Goal: Contribute content: Contribute content

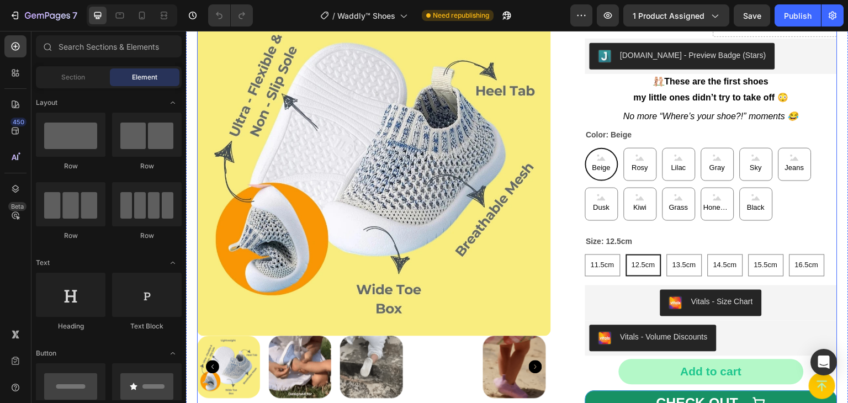
scroll to position [55, 0]
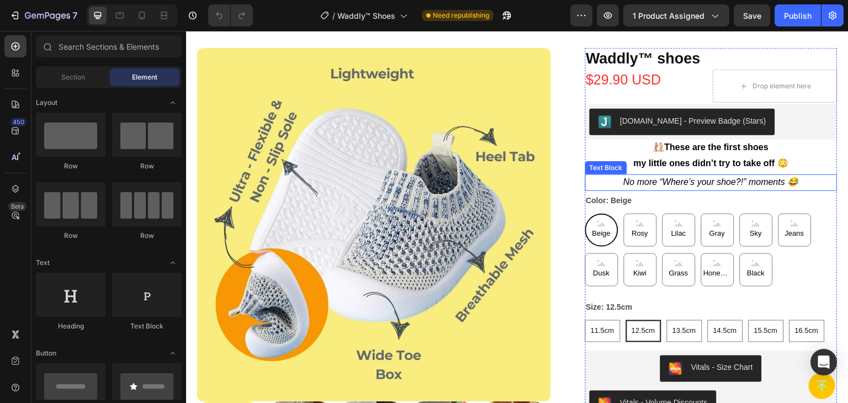
click at [727, 183] on icon "No more “Where’s your shoe?!” moments 😂" at bounding box center [711, 181] width 176 height 9
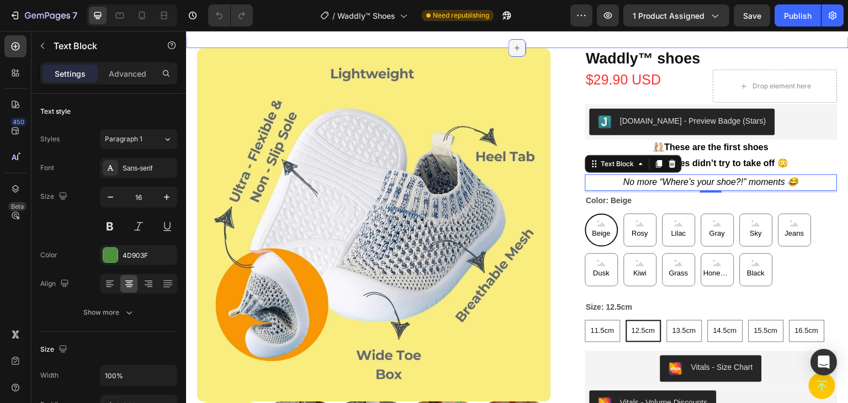
click at [516, 46] on icon at bounding box center [517, 48] width 9 height 9
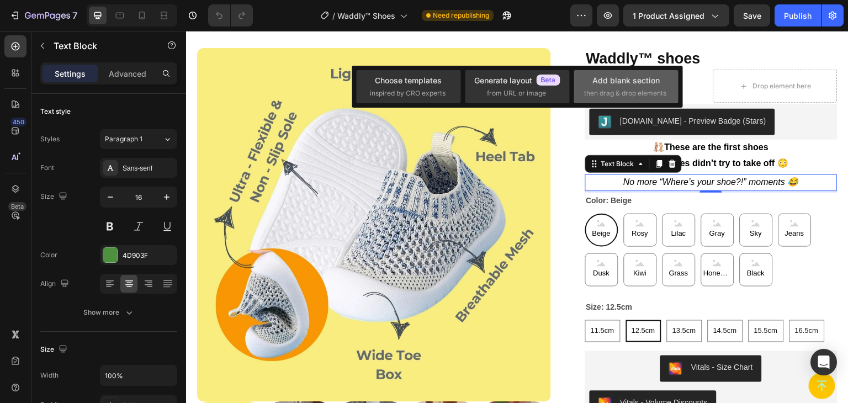
click at [628, 87] on div "Add blank section then drag & drop elements" at bounding box center [626, 87] width 84 height 24
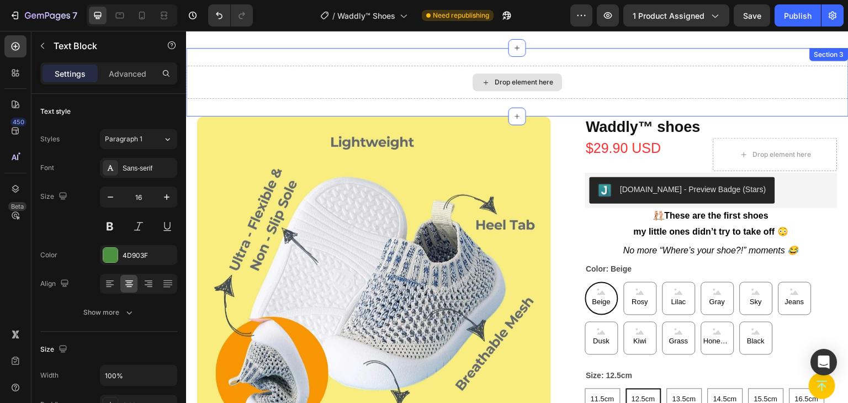
click at [507, 87] on div "Drop element here" at bounding box center [516, 82] width 89 height 18
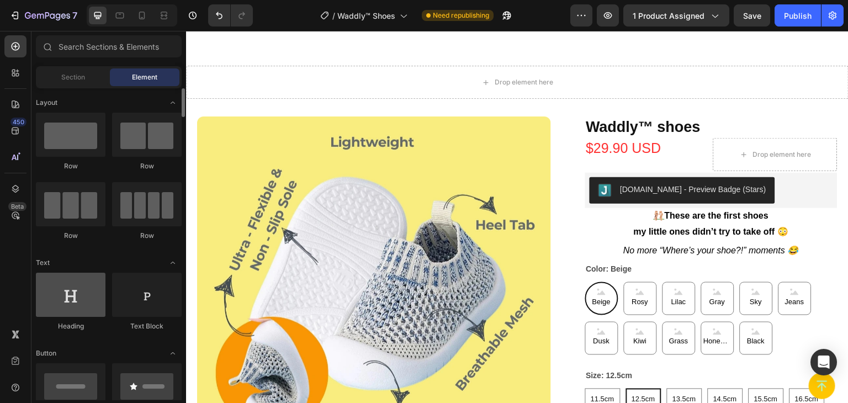
scroll to position [166, 0]
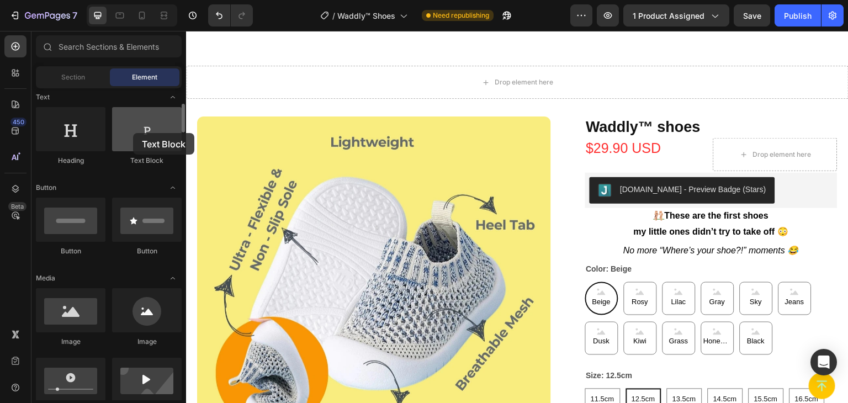
click at [133, 133] on div at bounding box center [147, 129] width 70 height 44
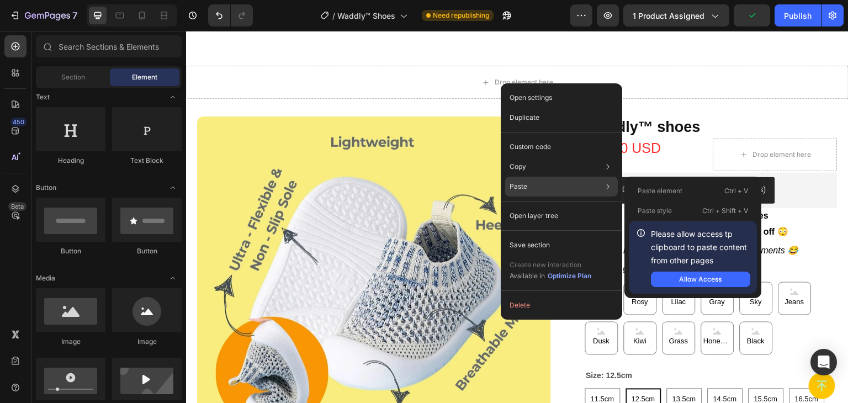
click at [514, 185] on p "Paste" at bounding box center [518, 187] width 18 height 10
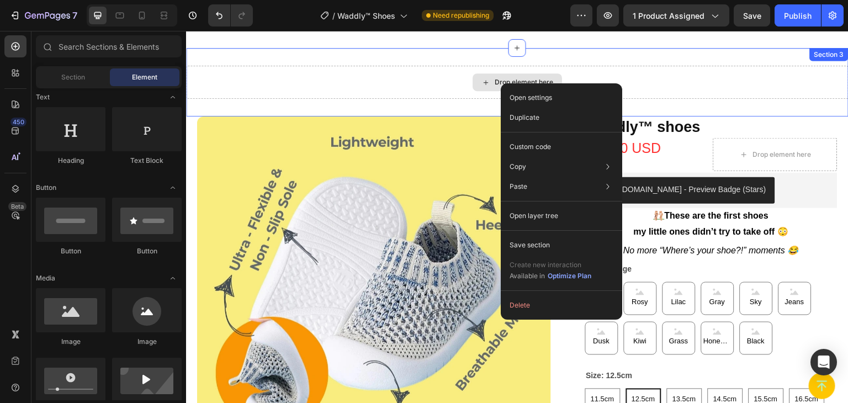
click at [456, 77] on div "Drop element here" at bounding box center [517, 82] width 662 height 33
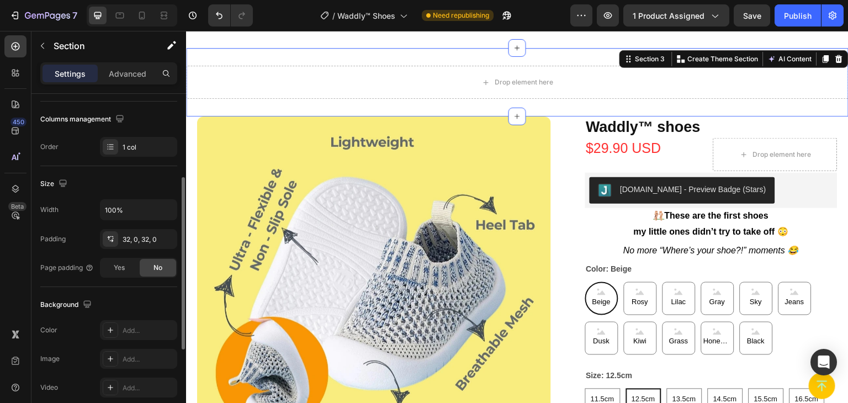
scroll to position [0, 0]
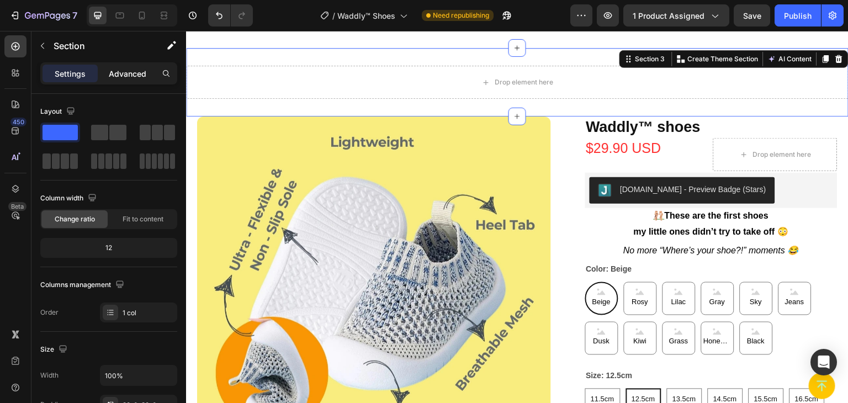
click at [135, 74] on p "Advanced" at bounding box center [128, 74] width 38 height 12
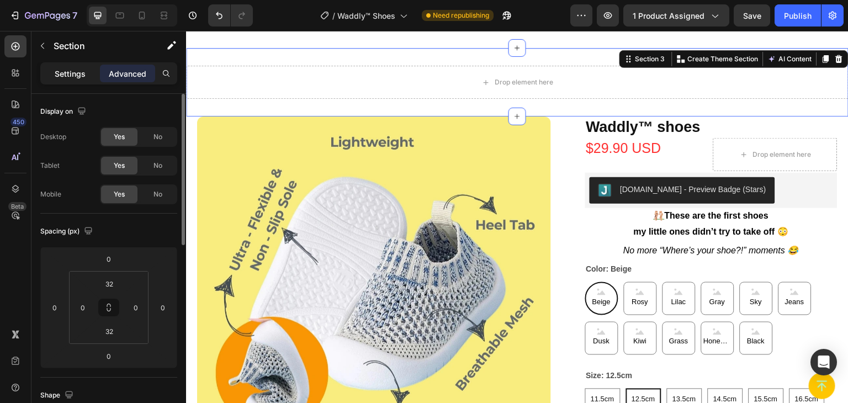
click at [66, 72] on p "Settings" at bounding box center [70, 74] width 31 height 12
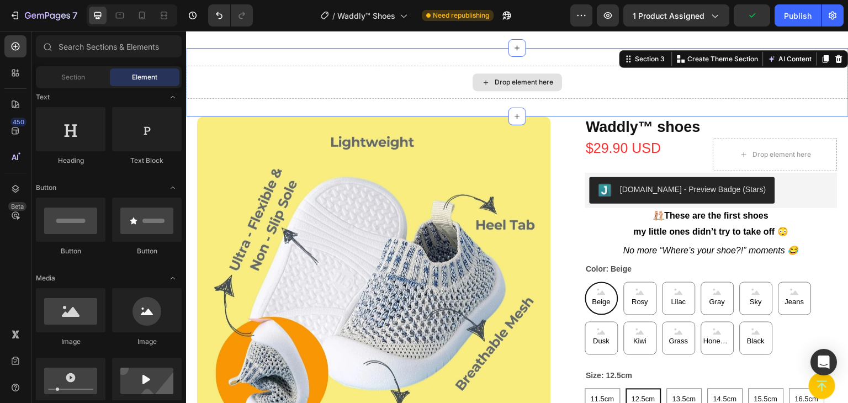
click at [513, 78] on div "Drop element here" at bounding box center [524, 82] width 59 height 9
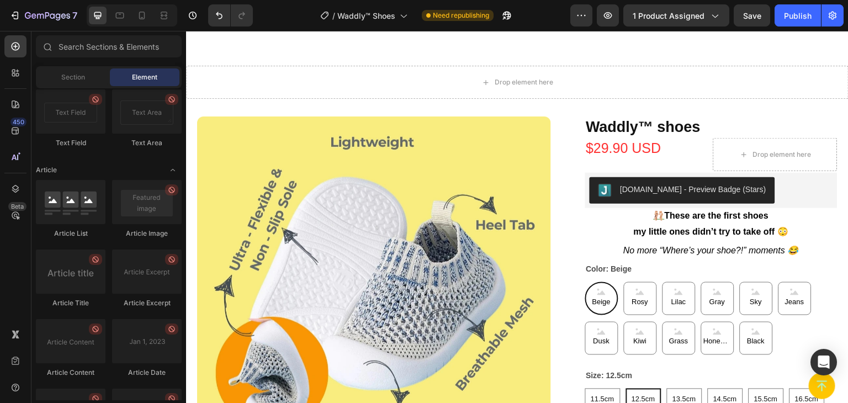
scroll to position [3032, 0]
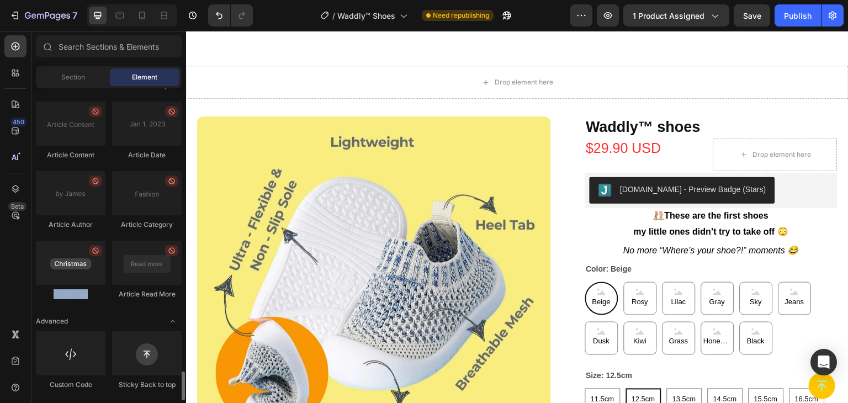
click at [112, 283] on div "Article Tag" at bounding box center [147, 270] width 70 height 59
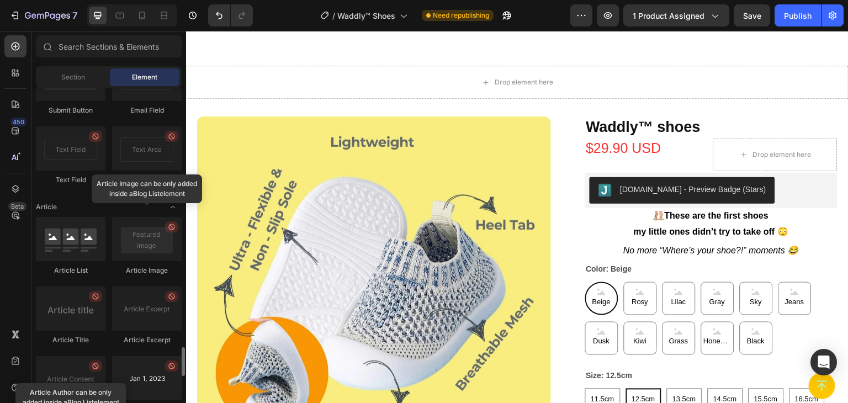
scroll to position [2777, 0]
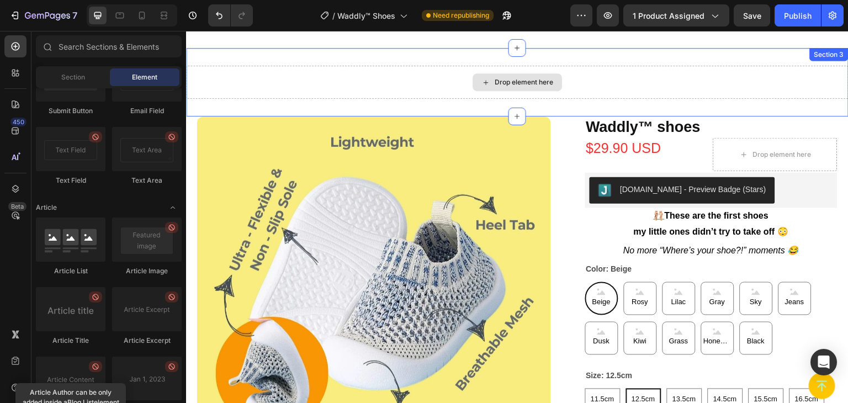
drag, startPoint x: 321, startPoint y: 188, endPoint x: 519, endPoint y: 88, distance: 222.4
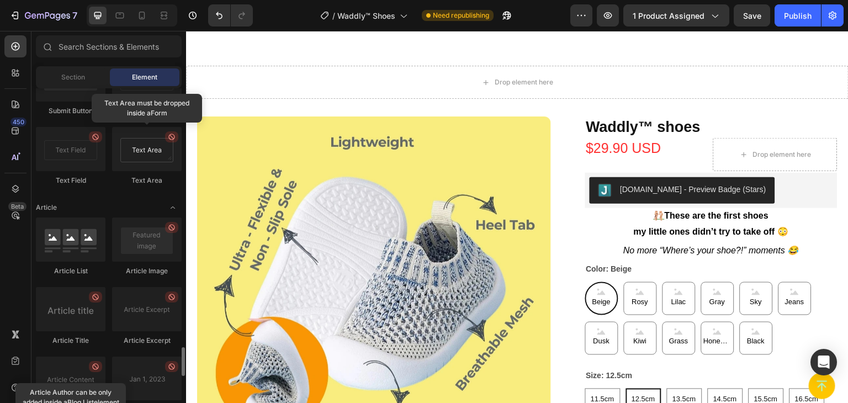
click at [139, 148] on div at bounding box center [147, 149] width 70 height 44
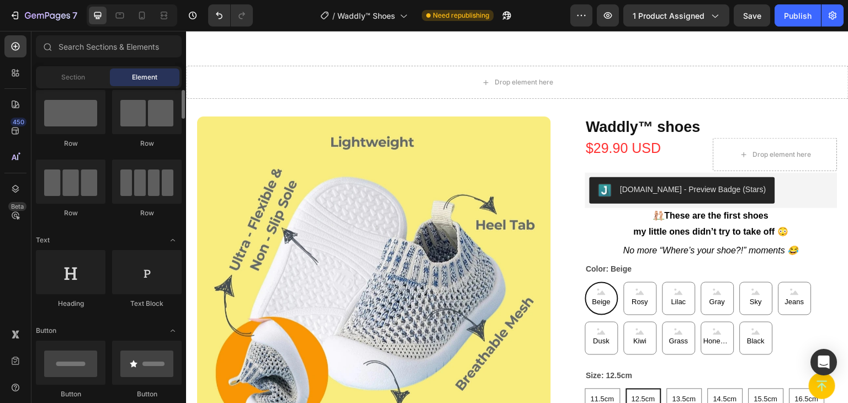
scroll to position [22, 0]
click at [145, 281] on div at bounding box center [147, 273] width 70 height 44
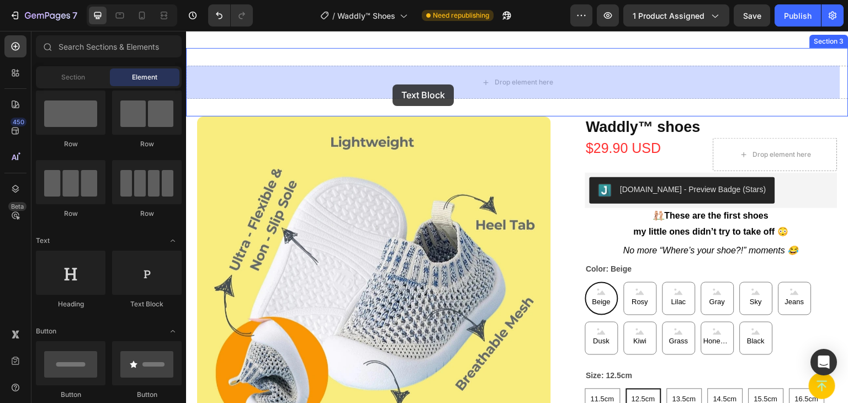
drag, startPoint x: 331, startPoint y: 312, endPoint x: 392, endPoint y: 84, distance: 235.5
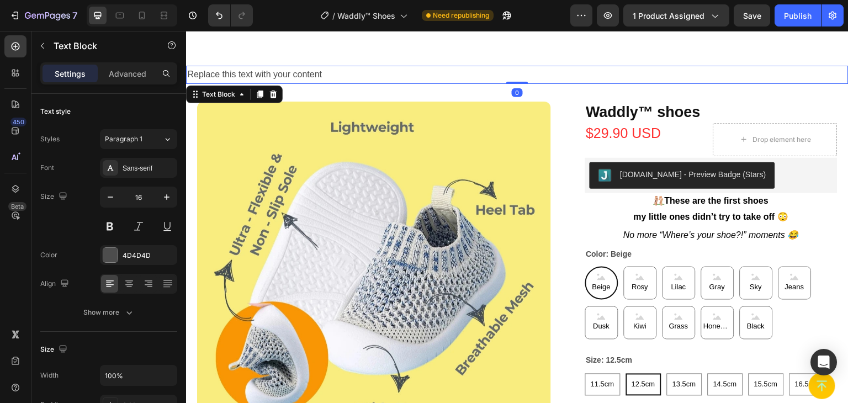
click at [282, 71] on div "Replace this text with your content" at bounding box center [517, 75] width 662 height 18
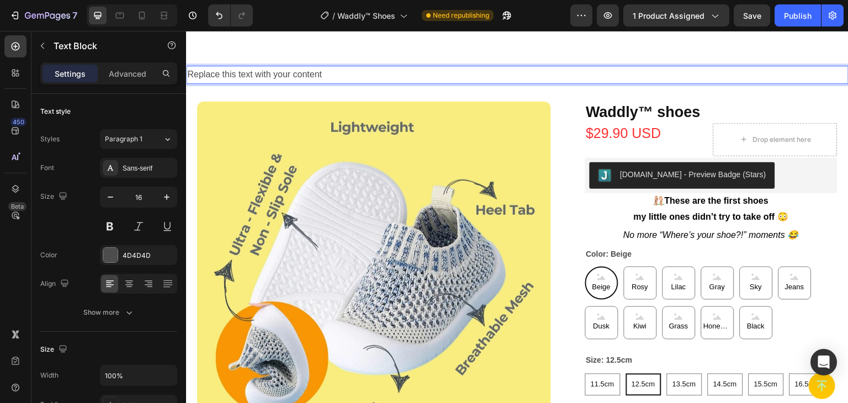
click at [282, 71] on p "Replace this text with your content" at bounding box center [517, 75] width 660 height 16
click at [129, 290] on div at bounding box center [128, 284] width 17 height 18
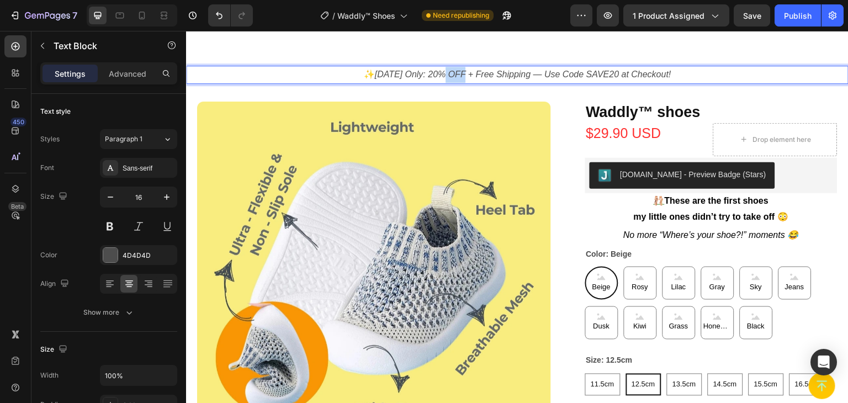
click at [454, 68] on p "✨ [DATE] Only: 20% OFF + Free Shipping — Use Code SAVE20 at Checkout!" at bounding box center [517, 75] width 660 height 16
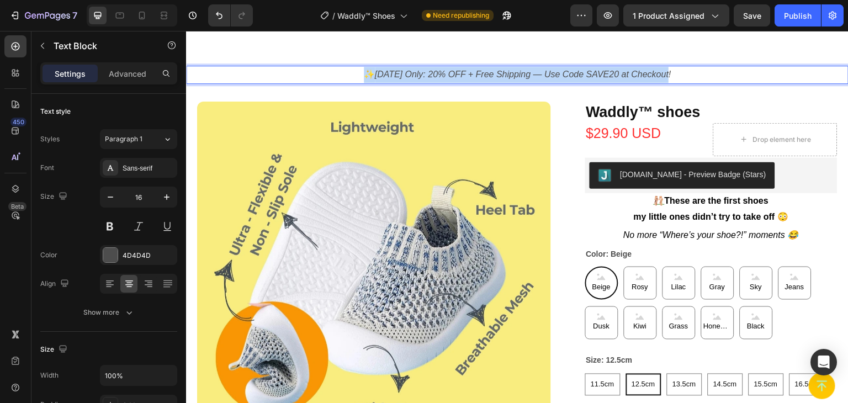
click at [454, 68] on p "✨ [DATE] Only: 20% OFF + Free Shipping — Use Code SAVE20 at Checkout!" at bounding box center [517, 75] width 660 height 16
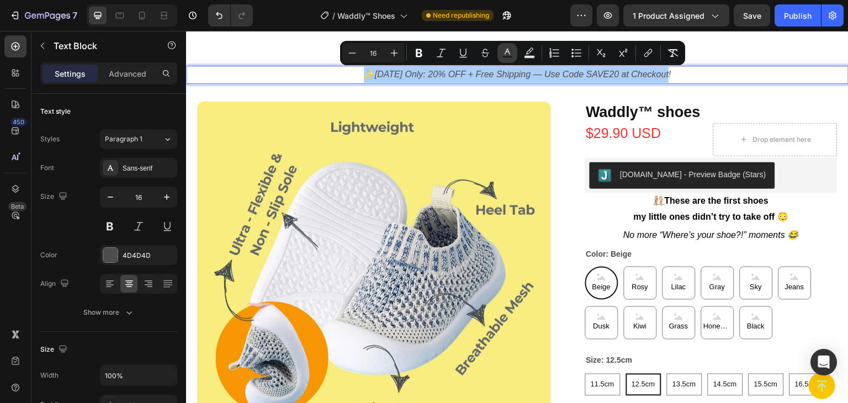
click at [507, 53] on icon "Editor contextual toolbar" at bounding box center [507, 52] width 11 height 11
type input "4D4D4D"
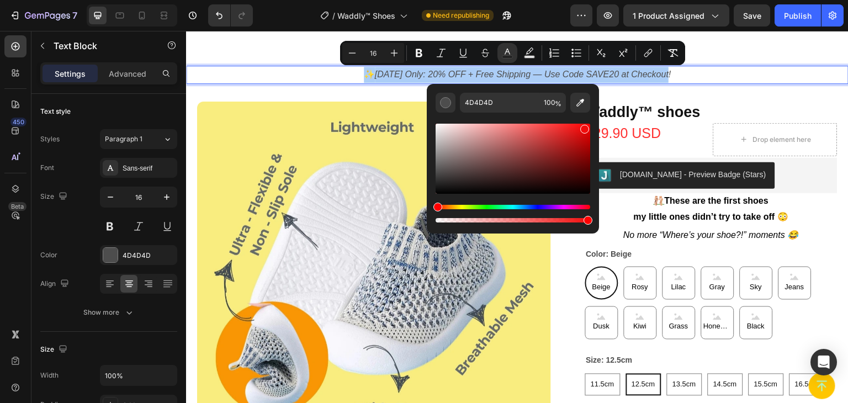
click at [583, 126] on div "Editor contextual toolbar" at bounding box center [512, 159] width 155 height 70
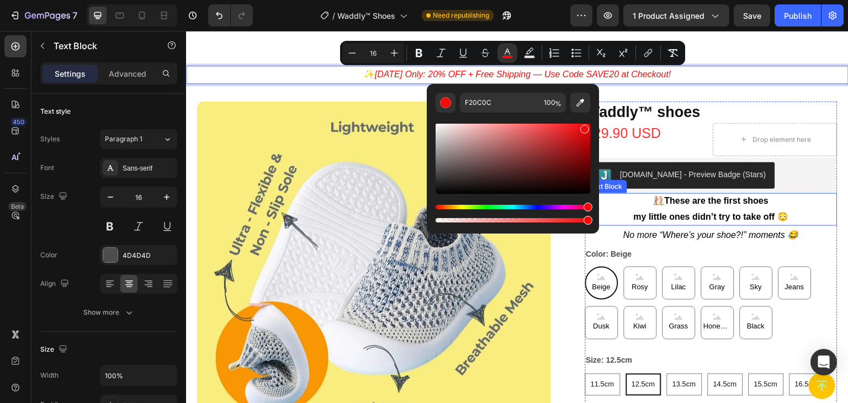
type input "F10C0F"
drag, startPoint x: 623, startPoint y: 238, endPoint x: 631, endPoint y: 206, distance: 33.1
click at [283, 75] on p "✨ [DATE] Only: 20% OFF + Free Shipping — Use Code SAVE20 at Checkout!" at bounding box center [517, 75] width 660 height 16
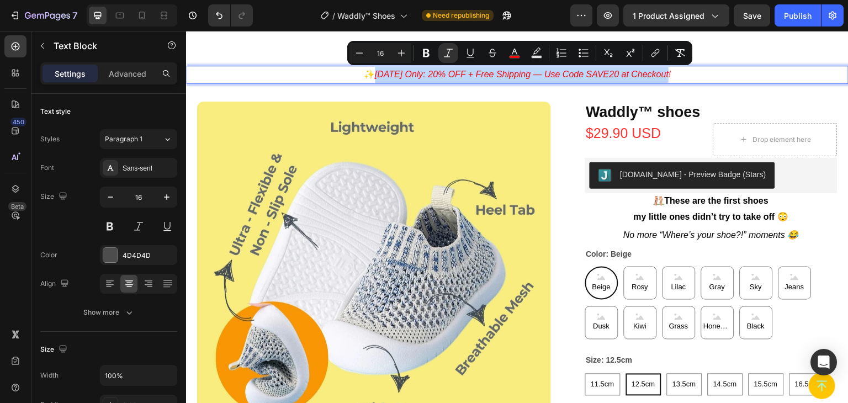
drag, startPoint x: 375, startPoint y: 72, endPoint x: 684, endPoint y: 83, distance: 308.7
click at [684, 83] on div "✨ [DATE] Only: 20% OFF + Free Shipping — Use Code SAVE20 at Checkout!" at bounding box center [517, 75] width 662 height 18
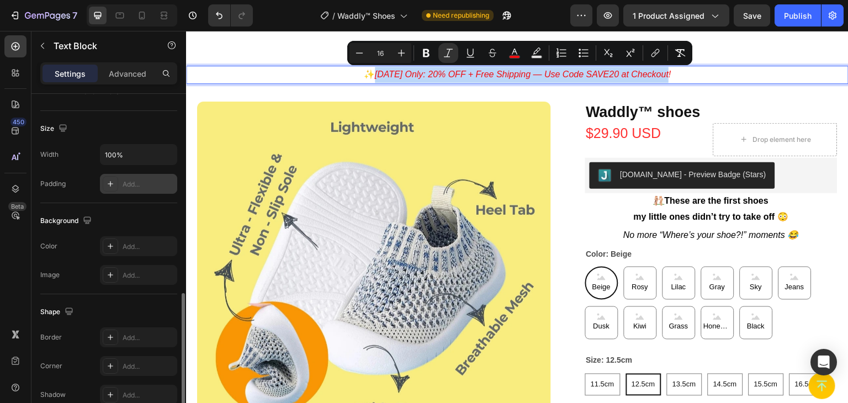
scroll to position [312, 0]
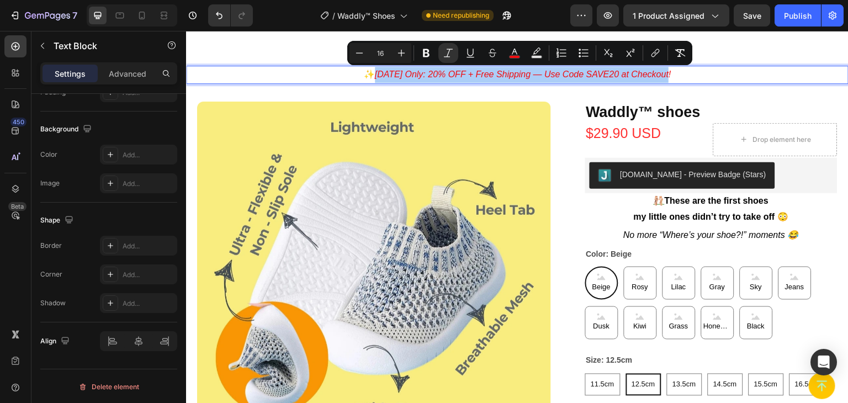
click at [137, 82] on div "Settings Advanced" at bounding box center [108, 73] width 137 height 22
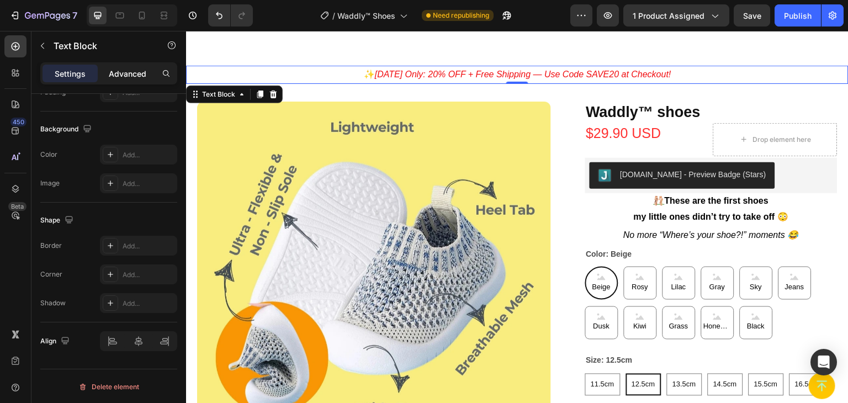
click at [139, 74] on p "Advanced" at bounding box center [128, 74] width 38 height 12
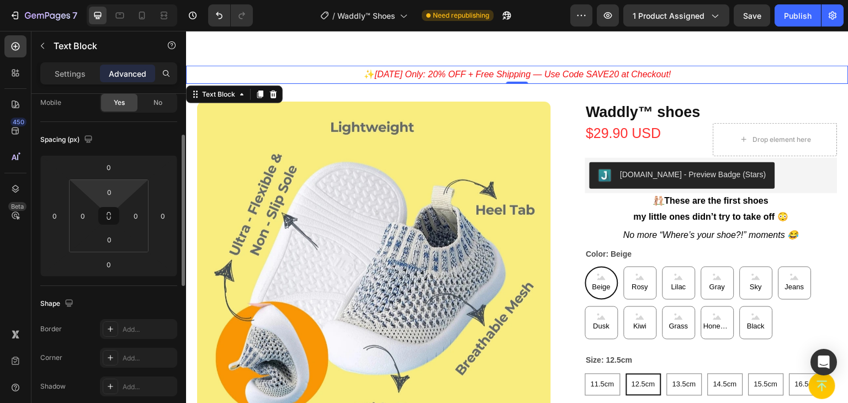
scroll to position [0, 0]
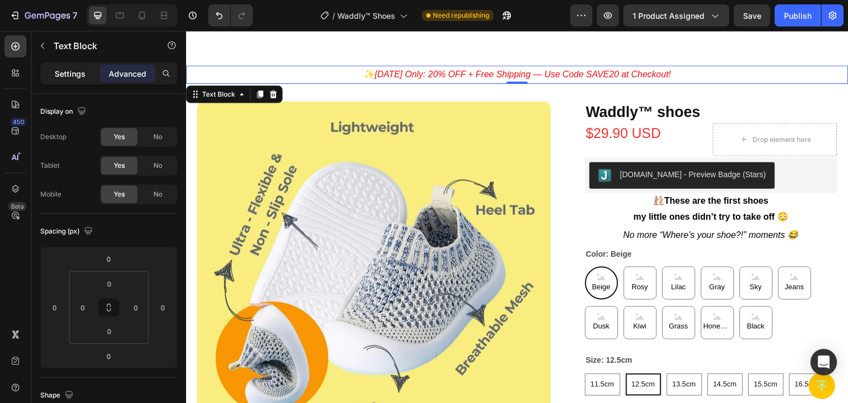
click at [60, 73] on p "Settings" at bounding box center [70, 74] width 31 height 12
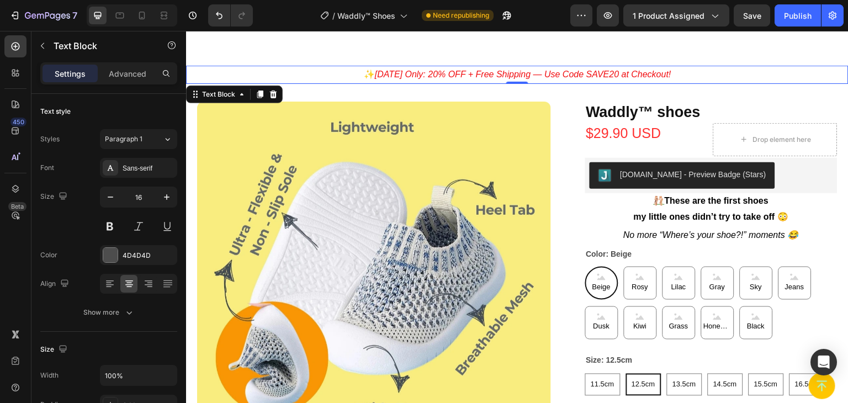
scroll to position [110, 0]
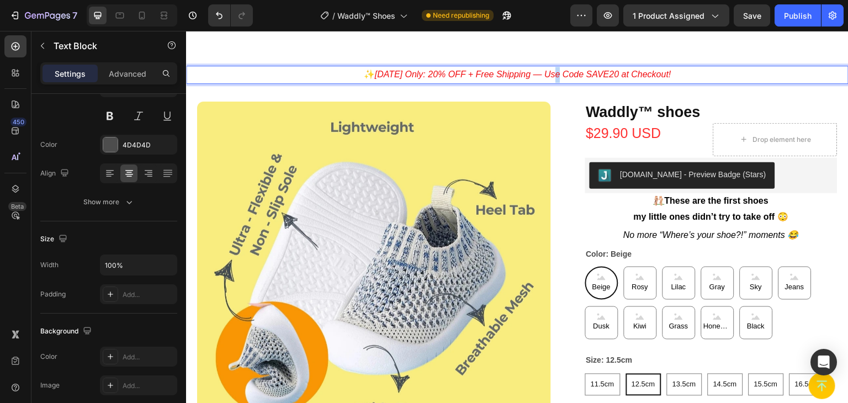
click at [555, 74] on icon "[DATE] Only: 20% OFF + Free Shipping — Use Code SAVE20 at Checkout!" at bounding box center [523, 74] width 296 height 9
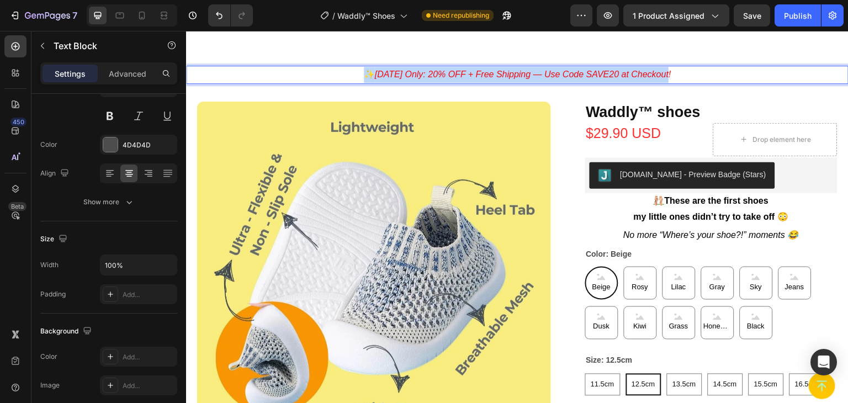
click at [555, 74] on icon "[DATE] Only: 20% OFF + Free Shipping — Use Code SAVE20 at Checkout!" at bounding box center [523, 74] width 296 height 9
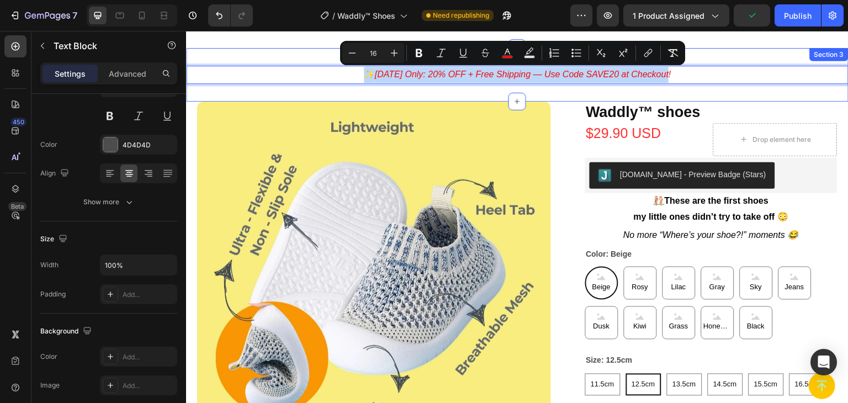
click at [261, 52] on div "✨ [DATE] Only: 20% OFF + Free Shipping — Use Code SAVE20 at Checkout! Text Bloc…" at bounding box center [517, 75] width 662 height 54
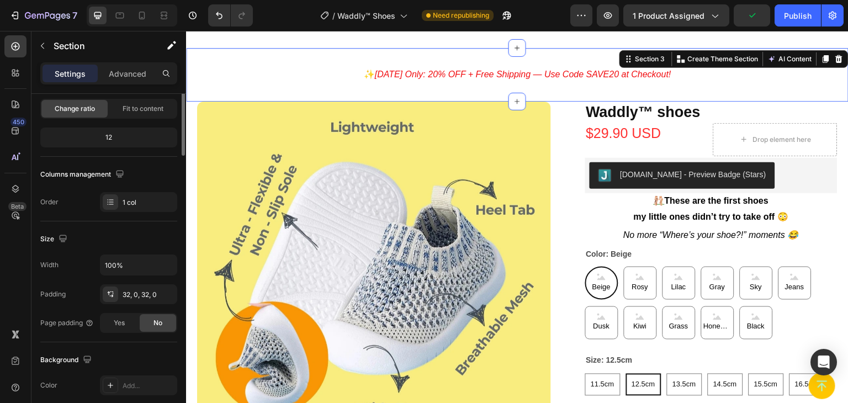
scroll to position [0, 0]
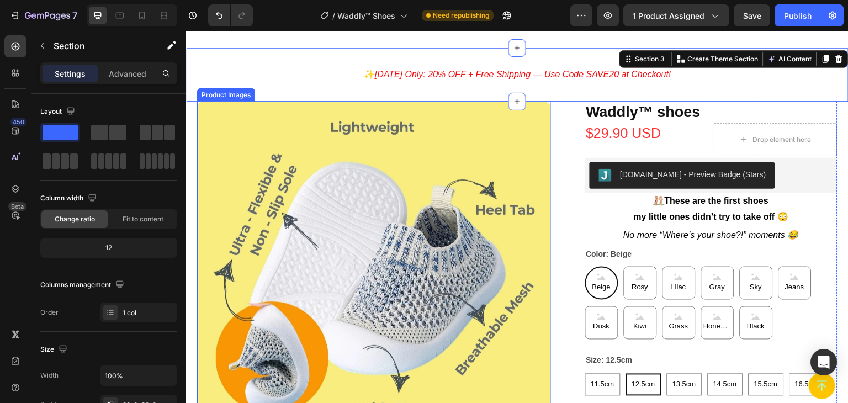
click at [305, 105] on img at bounding box center [374, 279] width 354 height 354
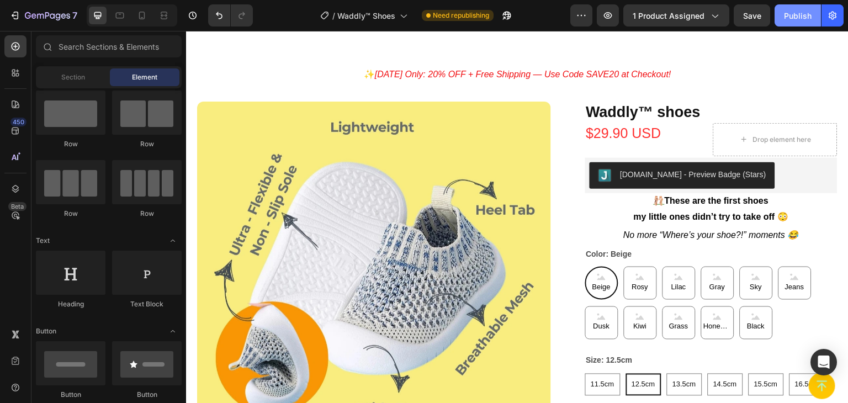
click at [808, 24] on button "Publish" at bounding box center [797, 15] width 46 height 22
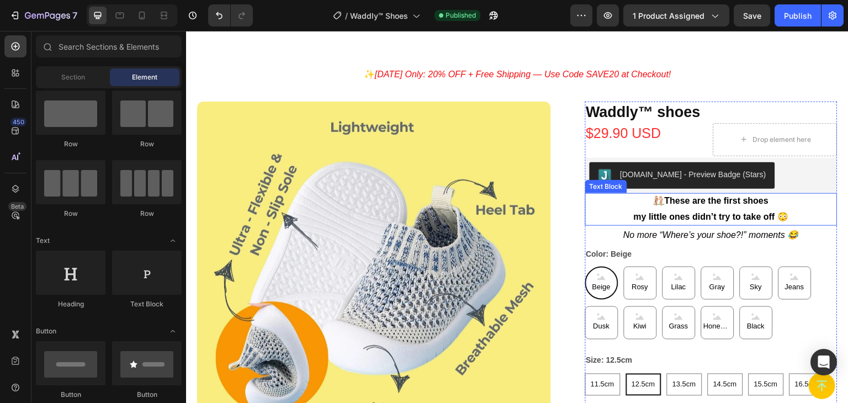
click at [643, 215] on strong "my little ones didn’t try to take off 😳" at bounding box center [711, 216] width 155 height 9
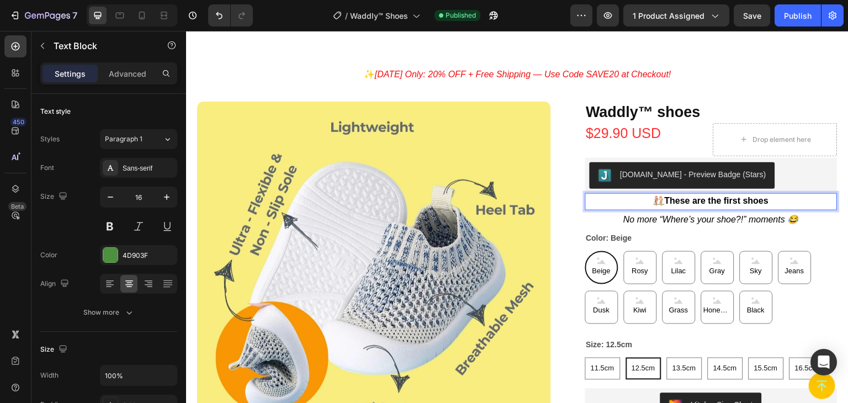
click at [700, 197] on strong "These are the first shoes" at bounding box center [717, 200] width 104 height 9
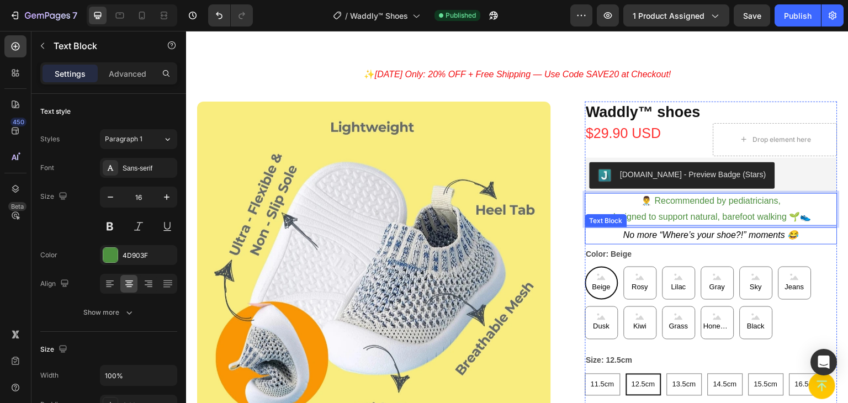
click at [729, 237] on icon "No more “Where’s your shoe?!” moments 😂" at bounding box center [711, 234] width 176 height 9
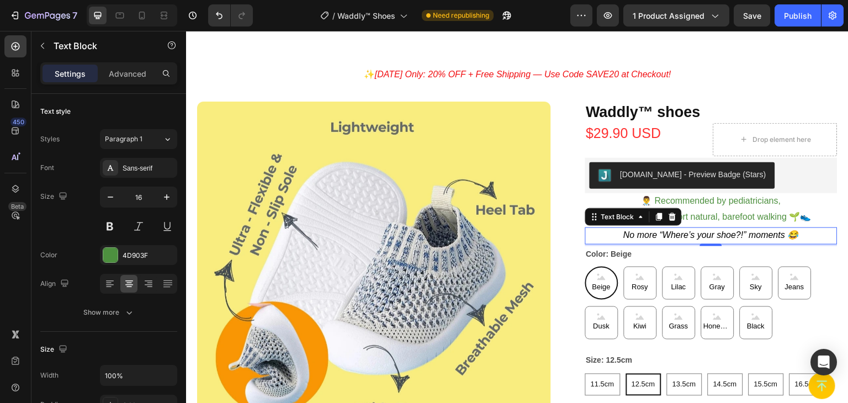
click at [684, 231] on icon "No more “Where’s your shoe?!” moments 😂" at bounding box center [711, 234] width 176 height 9
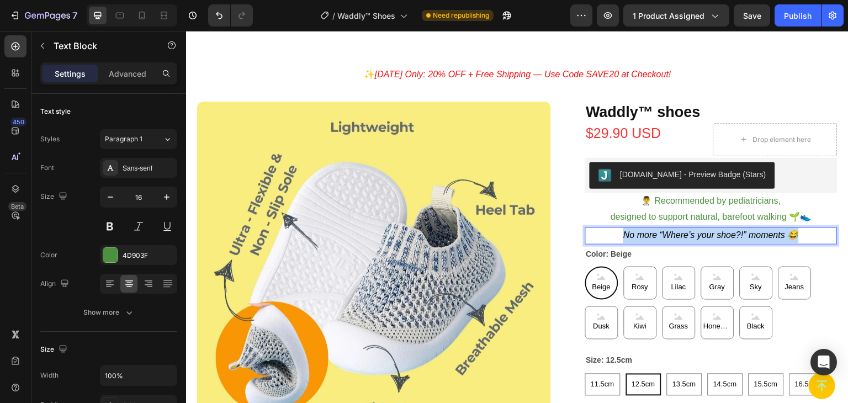
click at [684, 231] on icon "No more “Where’s your shoe?!” moments 😂" at bounding box center [711, 234] width 176 height 9
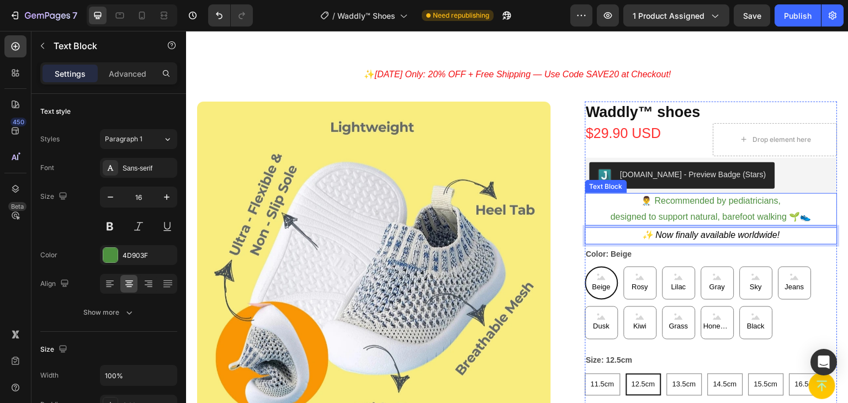
click at [642, 203] on p "👨‍⚕️ Recommended by pediatricians, designed to support natural, barefoot walkin…" at bounding box center [711, 209] width 251 height 32
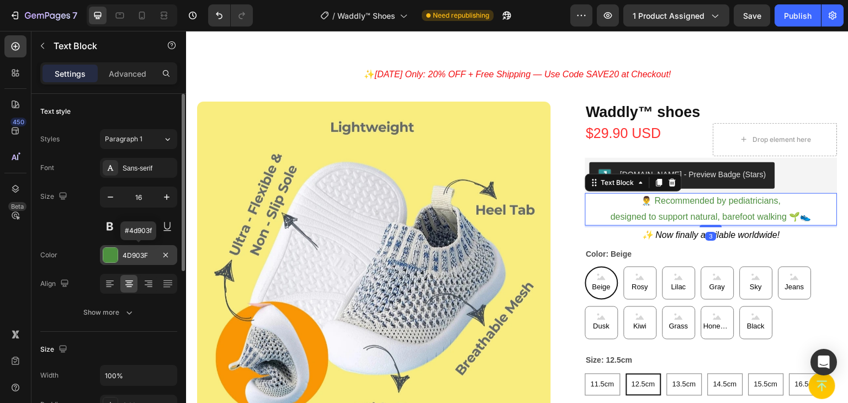
click at [136, 253] on div "4D903F" at bounding box center [139, 256] width 32 height 10
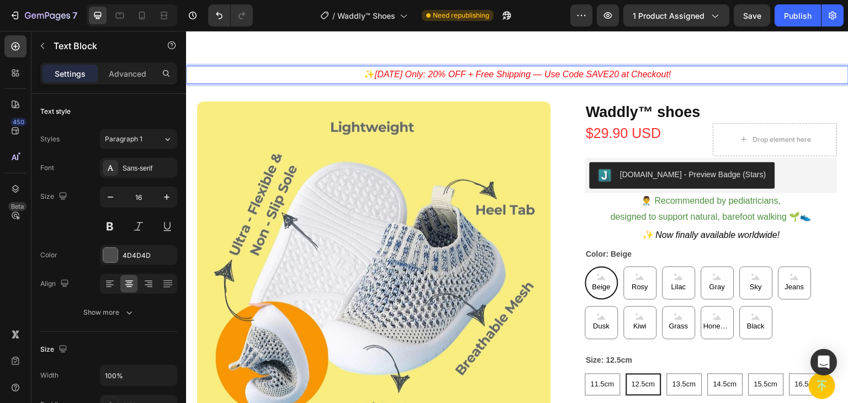
click at [596, 70] on icon "[DATE] Only: 20% OFF + Free Shipping — Use Code SAVE20 at Checkout!" at bounding box center [523, 74] width 296 height 9
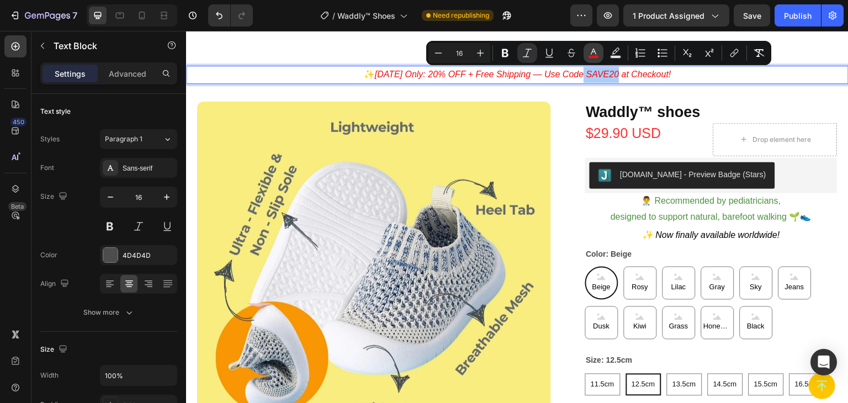
click at [592, 57] on rect "Editor contextual toolbar" at bounding box center [593, 57] width 10 height 3
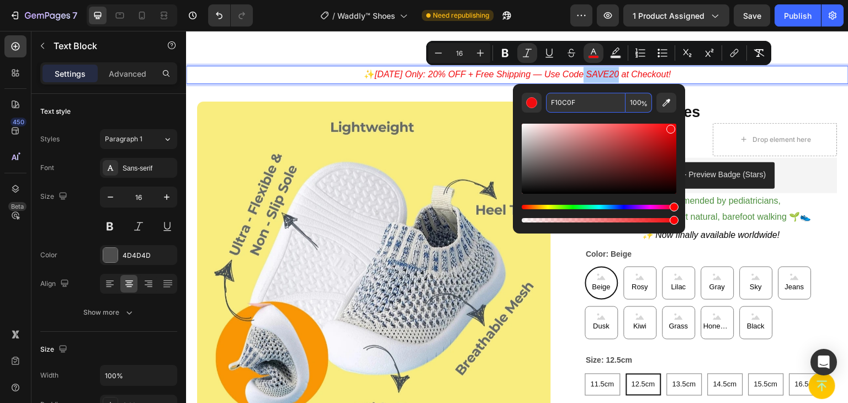
click at [564, 104] on input "F10C0F" at bounding box center [585, 103] width 79 height 20
paste input "4D903"
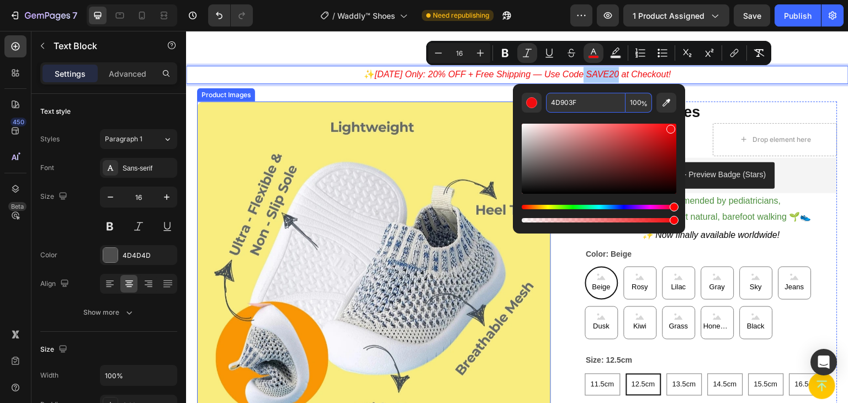
type input "4D903F"
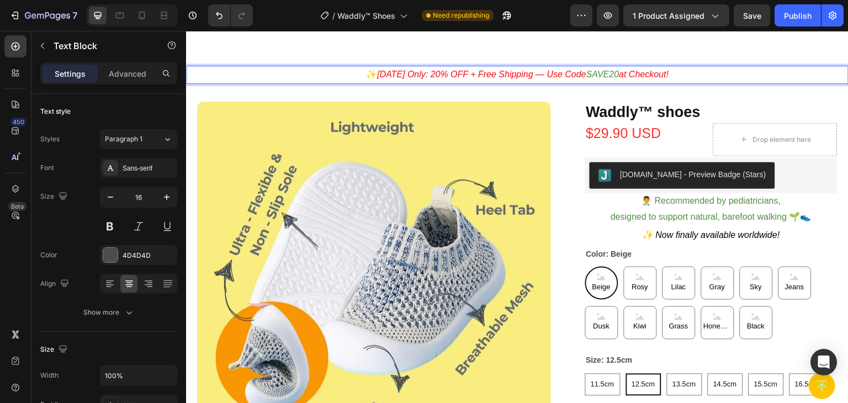
click at [252, 81] on p "✨ [DATE] Only: 20% OFF + Free Shipping — Use Code SAVE20 at Checkout!" at bounding box center [517, 75] width 660 height 16
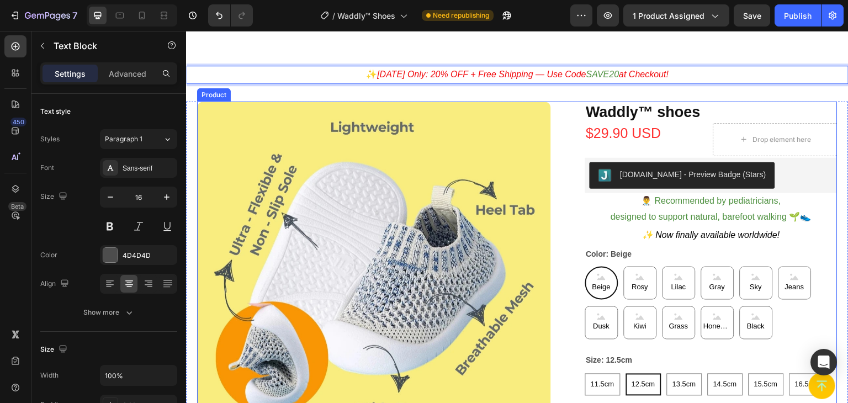
click at [571, 150] on div "Product Images Waddly™ shoes Product Title $29.90 USD Product Price Product Pri…" at bounding box center [517, 343] width 640 height 482
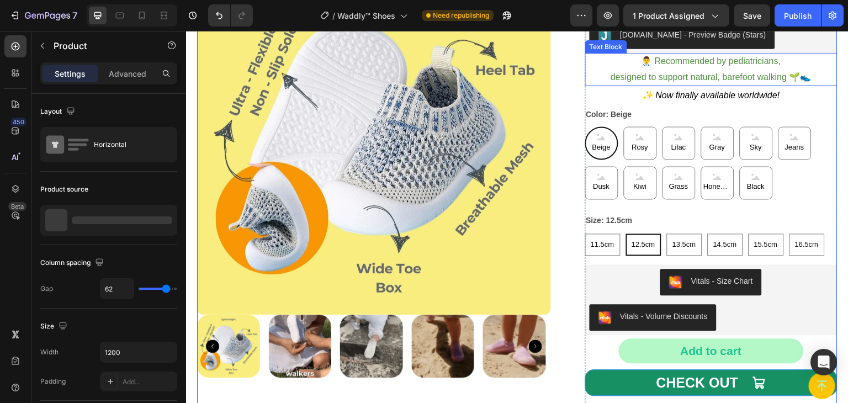
scroll to position [221, 0]
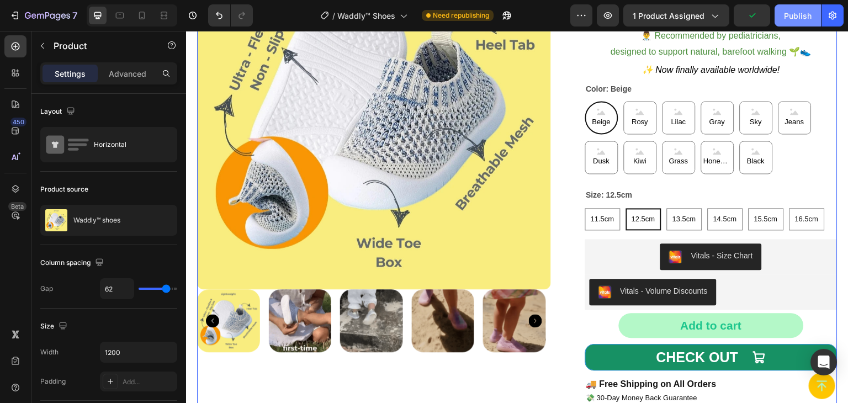
click at [797, 12] on div "Publish" at bounding box center [798, 16] width 28 height 12
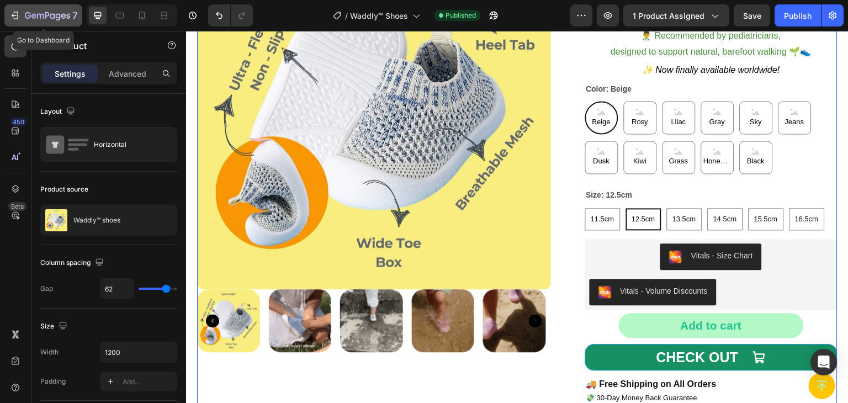
click at [14, 14] on icon "button" at bounding box center [14, 15] width 11 height 11
